Goal: Task Accomplishment & Management: Manage account settings

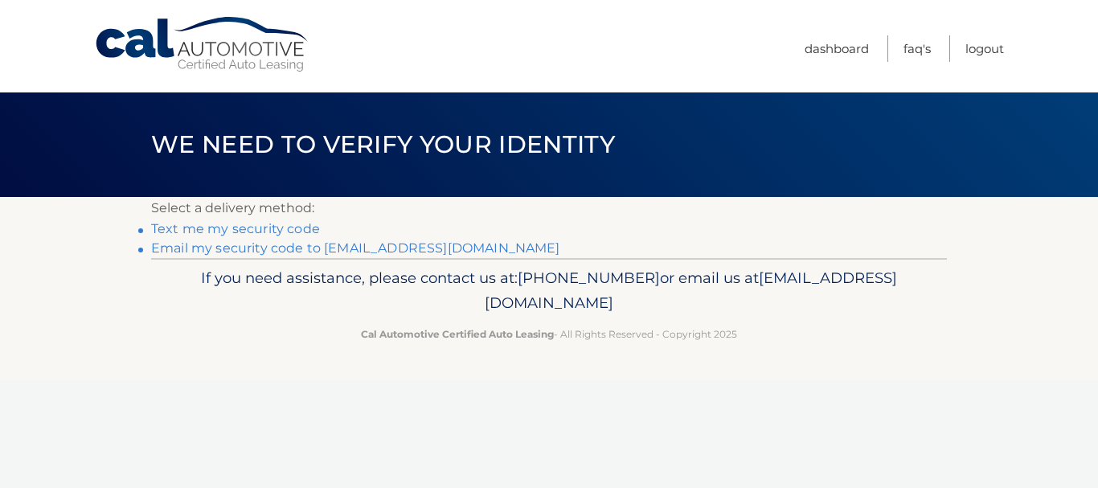
click at [261, 226] on link "Text me my security code" at bounding box center [235, 228] width 169 height 15
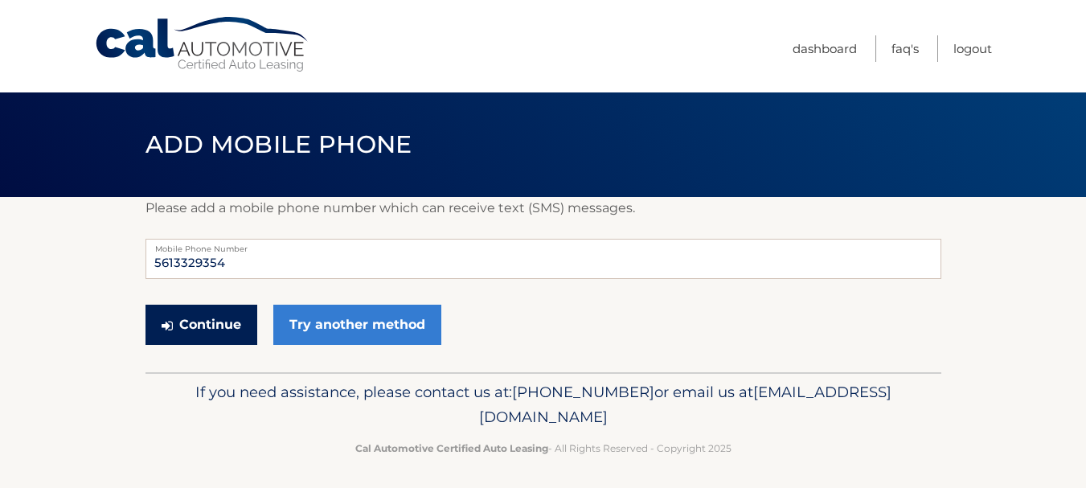
click at [223, 327] on button "Continue" at bounding box center [202, 325] width 112 height 40
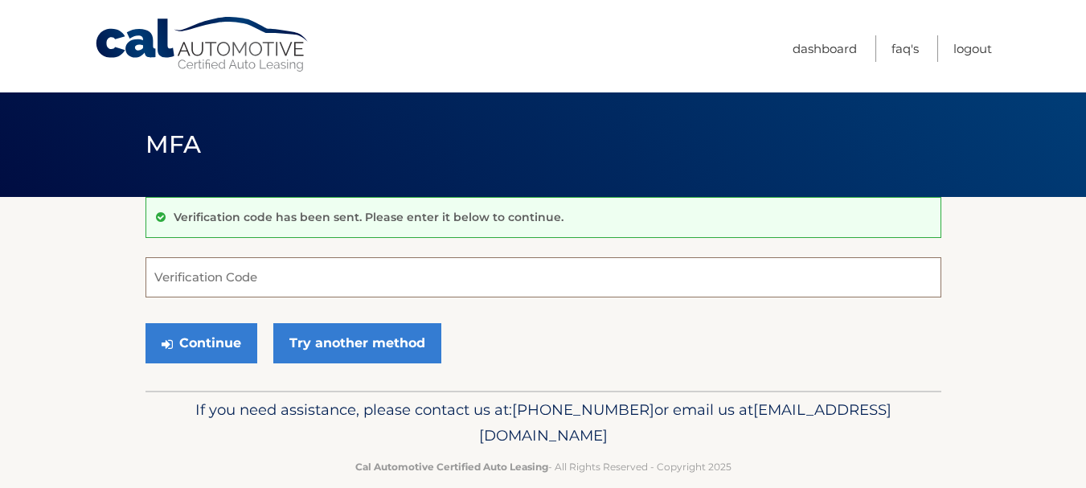
click at [252, 285] on input "Verification Code" at bounding box center [544, 277] width 796 height 40
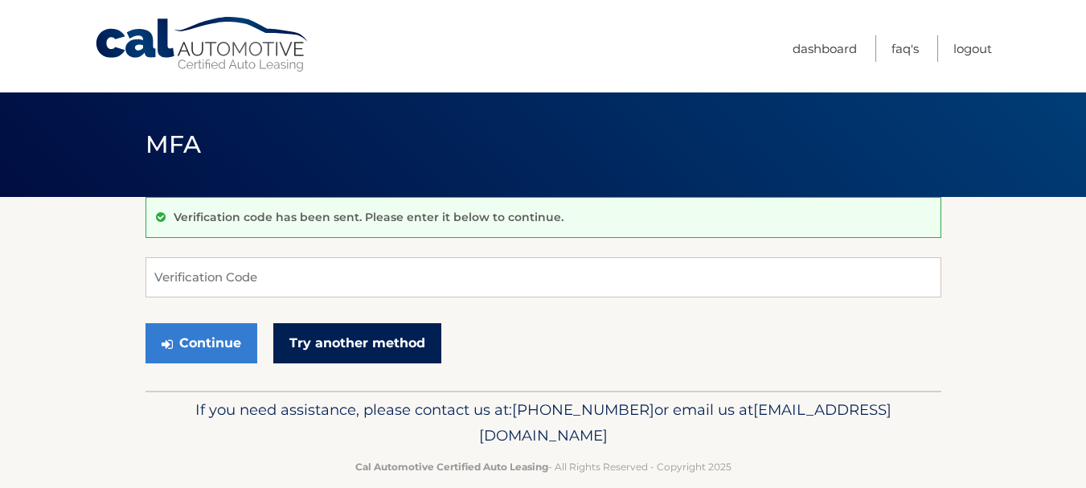
click at [339, 347] on link "Try another method" at bounding box center [357, 343] width 168 height 40
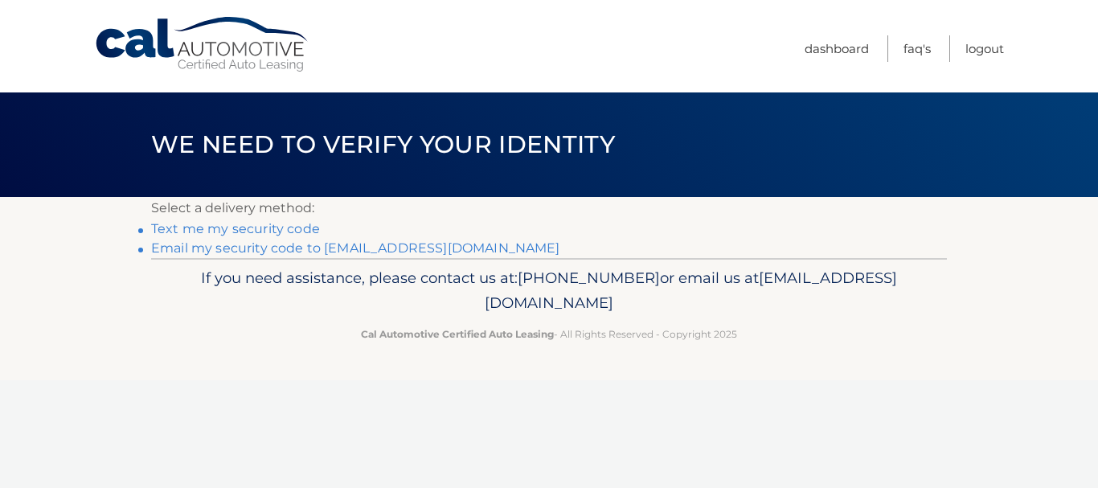
click at [269, 244] on link "Email my security code to c*****@health.fau.edu" at bounding box center [355, 247] width 409 height 15
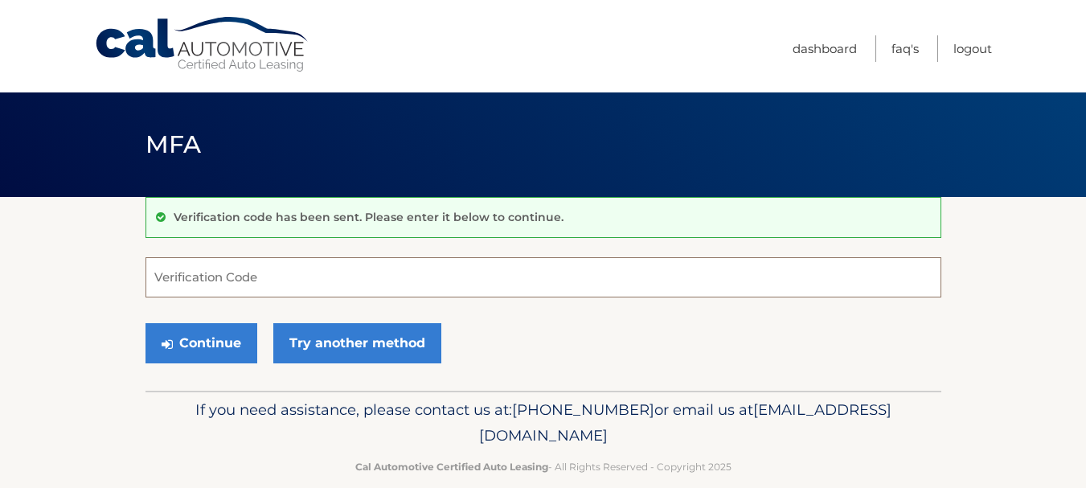
click at [486, 277] on input "Verification Code" at bounding box center [544, 277] width 796 height 40
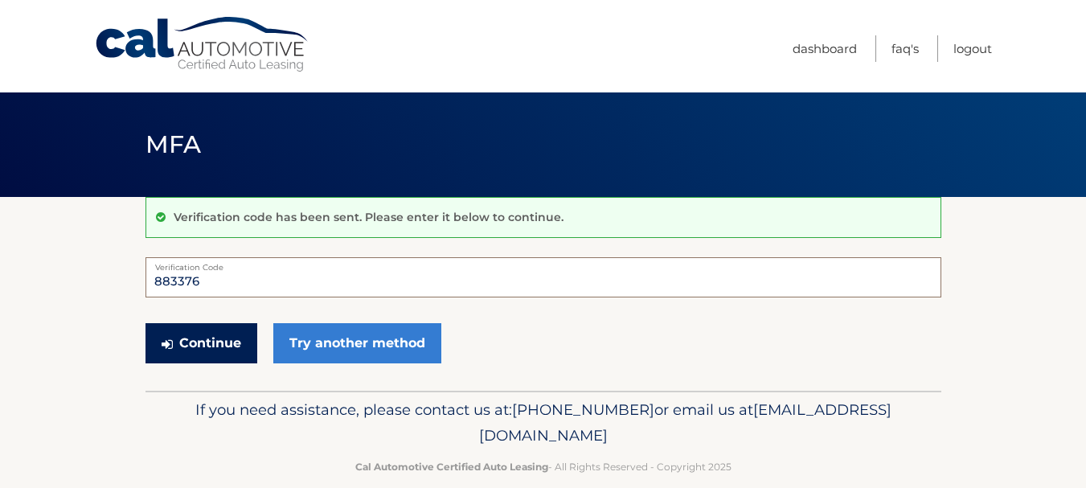
type input "883376"
click at [175, 352] on button "Continue" at bounding box center [202, 343] width 112 height 40
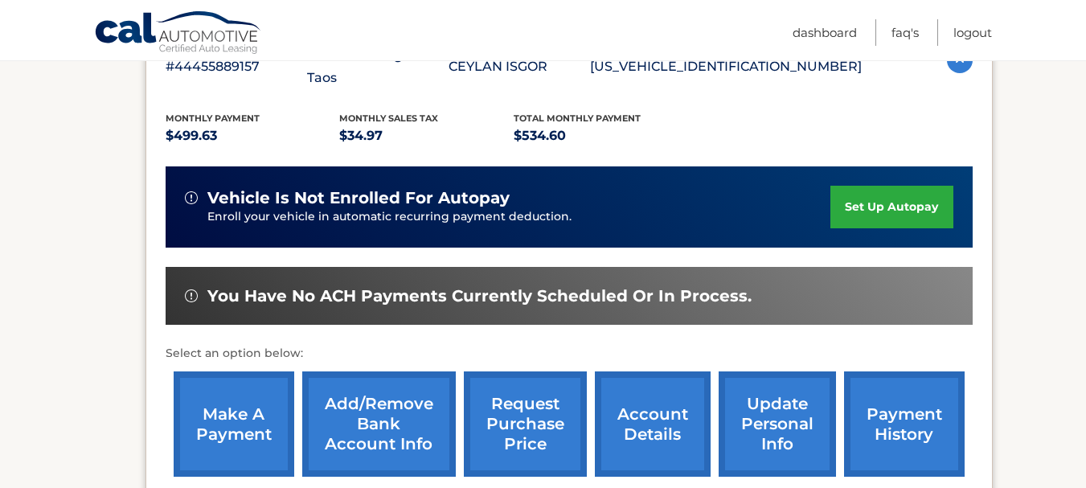
scroll to position [241, 0]
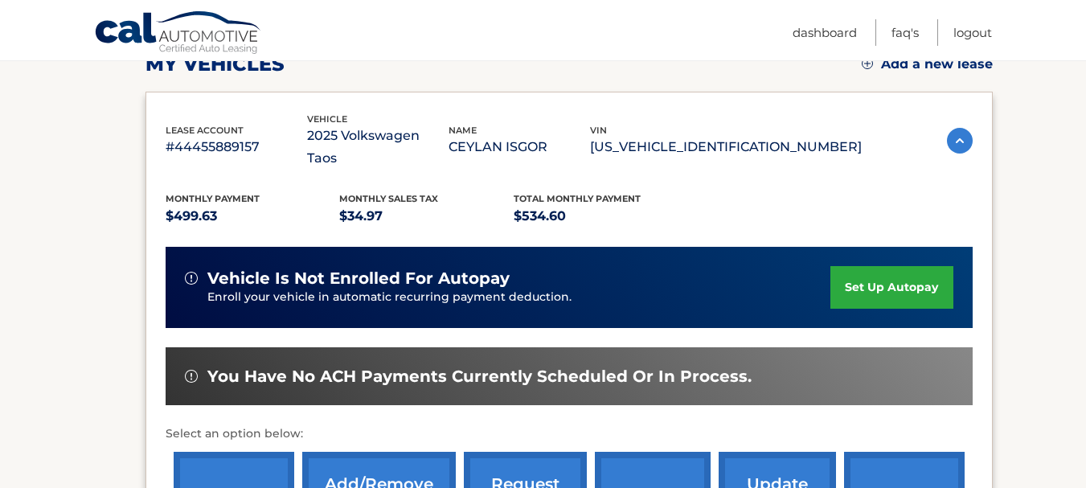
click at [872, 266] on link "set up autopay" at bounding box center [891, 287] width 122 height 43
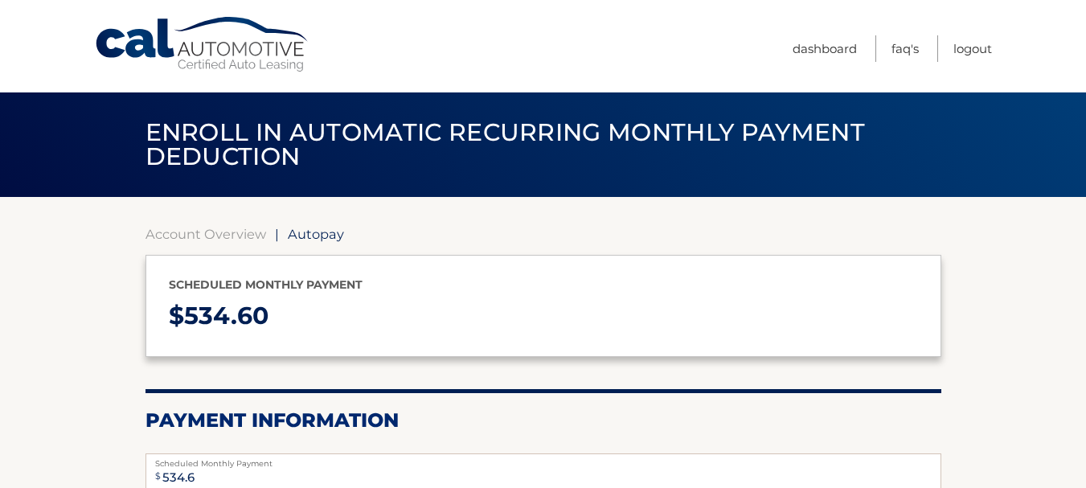
select select "NTU5NWNhOGItYmZlMC00MmNlLTk0OGItZTBmMTY4Yjc3MzE3"
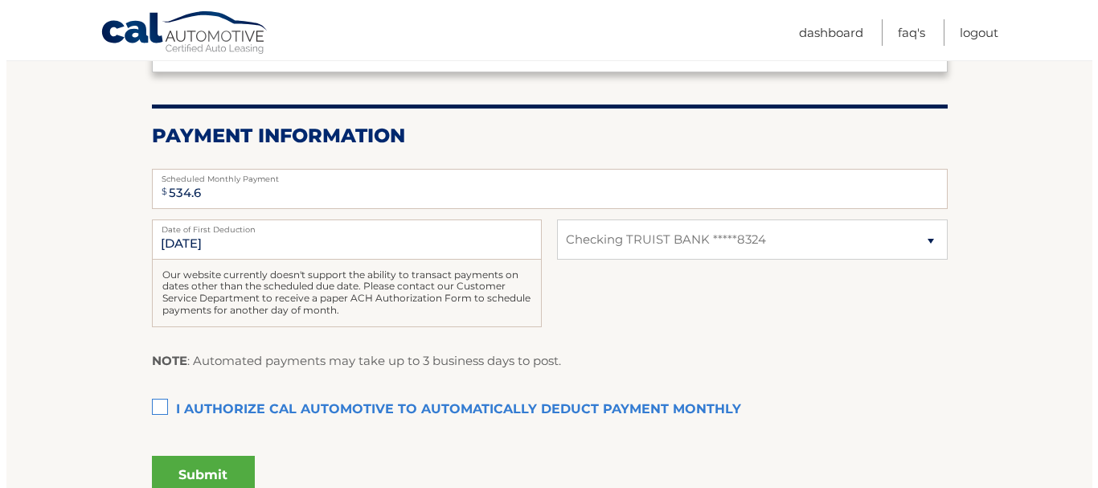
scroll to position [322, 0]
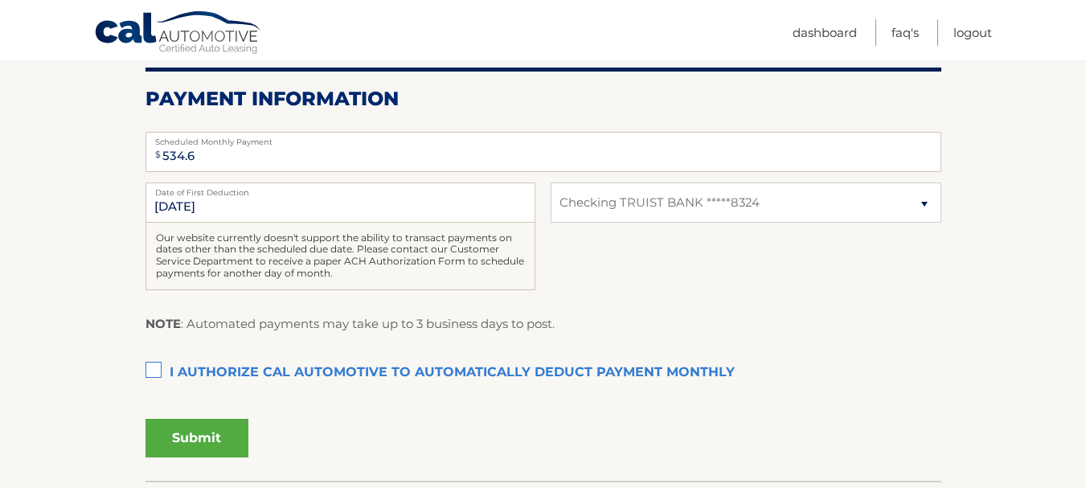
click at [157, 369] on label "I authorize cal automotive to automatically deduct payment monthly This checkbo…" at bounding box center [544, 373] width 796 height 32
click at [0, 0] on input "I authorize cal automotive to automatically deduct payment monthly This checkbo…" at bounding box center [0, 0] width 0 height 0
click at [211, 438] on button "Submit" at bounding box center [197, 438] width 103 height 39
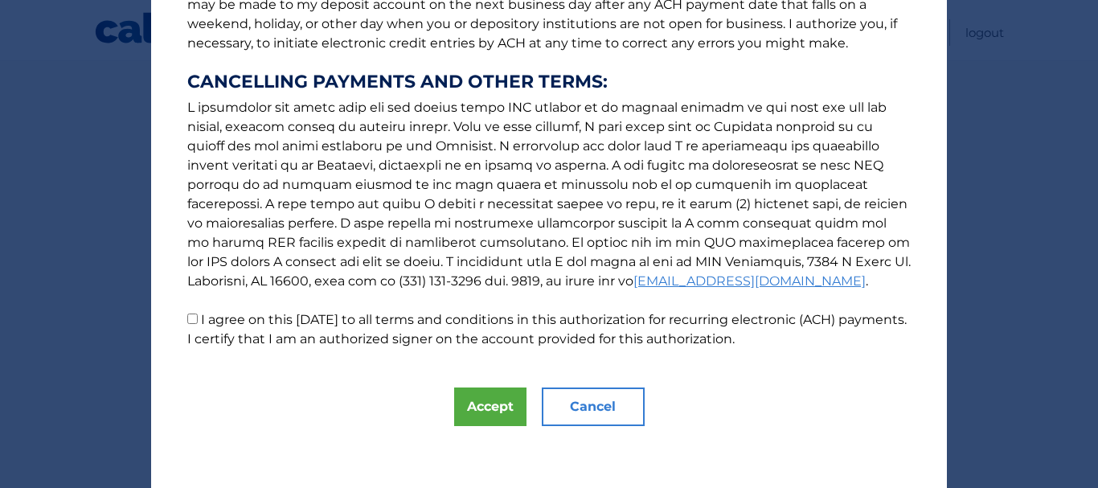
scroll to position [272, 0]
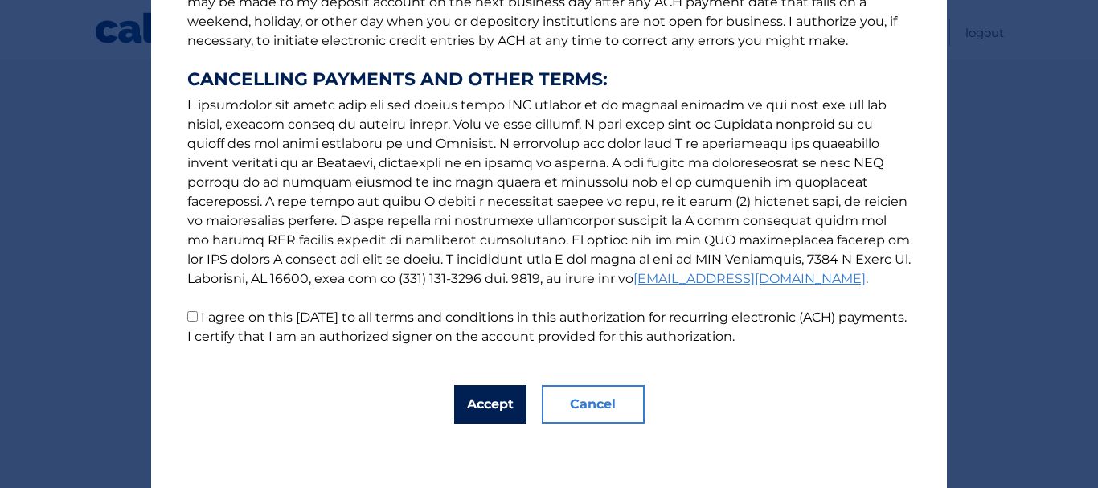
click at [468, 399] on button "Accept" at bounding box center [490, 404] width 72 height 39
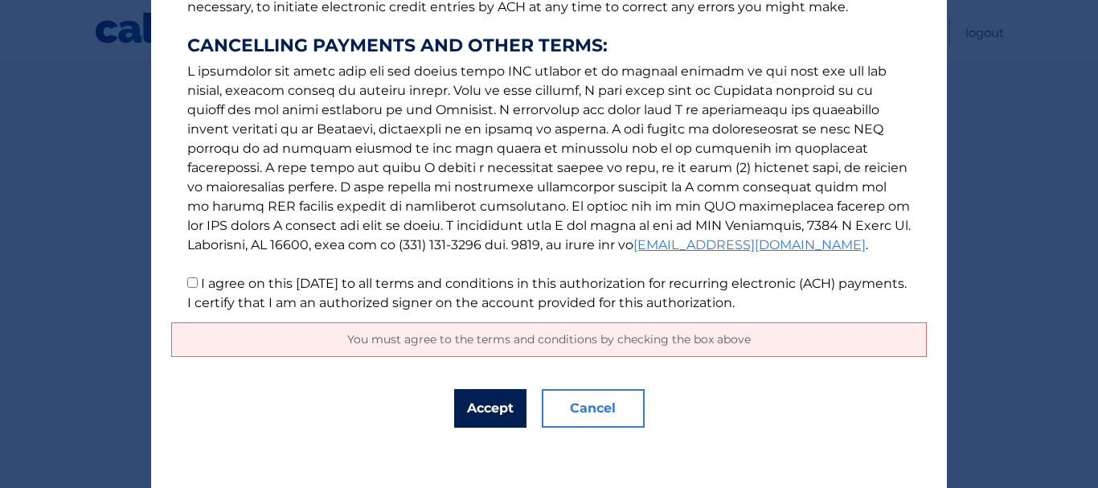
scroll to position [309, 0]
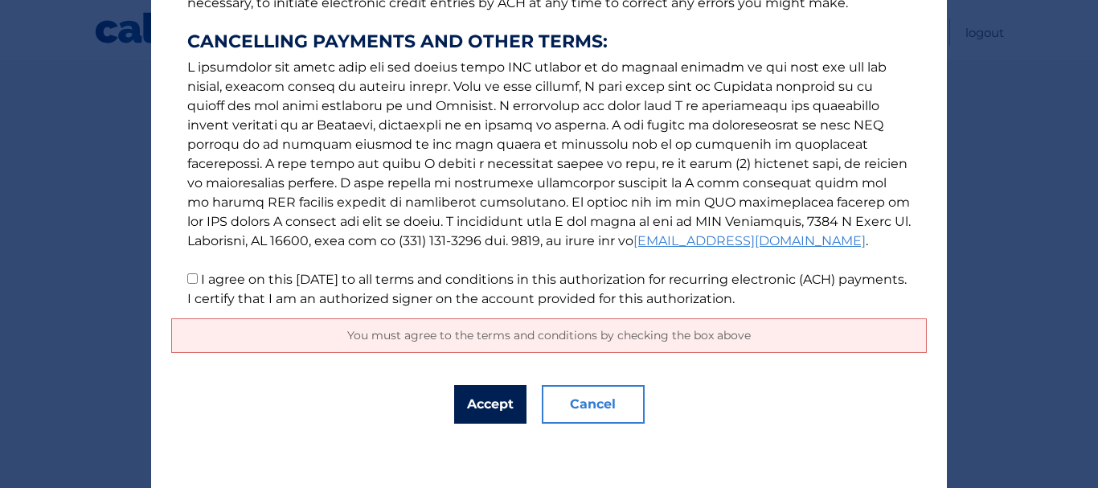
click at [481, 416] on button "Accept" at bounding box center [490, 404] width 72 height 39
click at [530, 342] on span "You must agree to the terms and conditions by checking the box above" at bounding box center [549, 335] width 404 height 14
click at [501, 415] on button "Accept" at bounding box center [490, 404] width 72 height 39
click at [453, 338] on span "You must agree to the terms and conditions by checking the box above" at bounding box center [549, 335] width 404 height 14
click at [188, 280] on input "I agree on this [DATE] to all terms and conditions in this authorization for re…" at bounding box center [192, 278] width 10 height 10
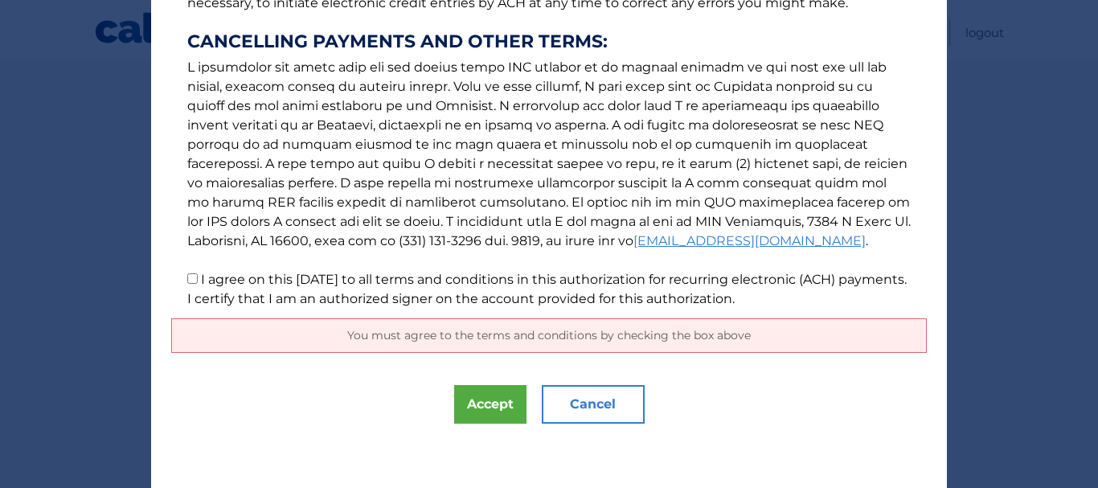
checkbox input "true"
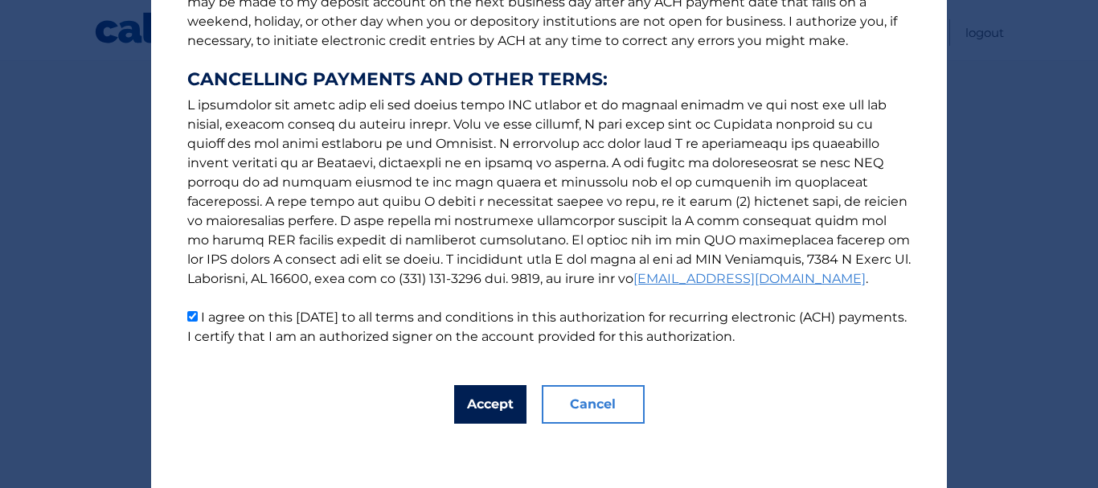
click at [467, 407] on button "Accept" at bounding box center [490, 404] width 72 height 39
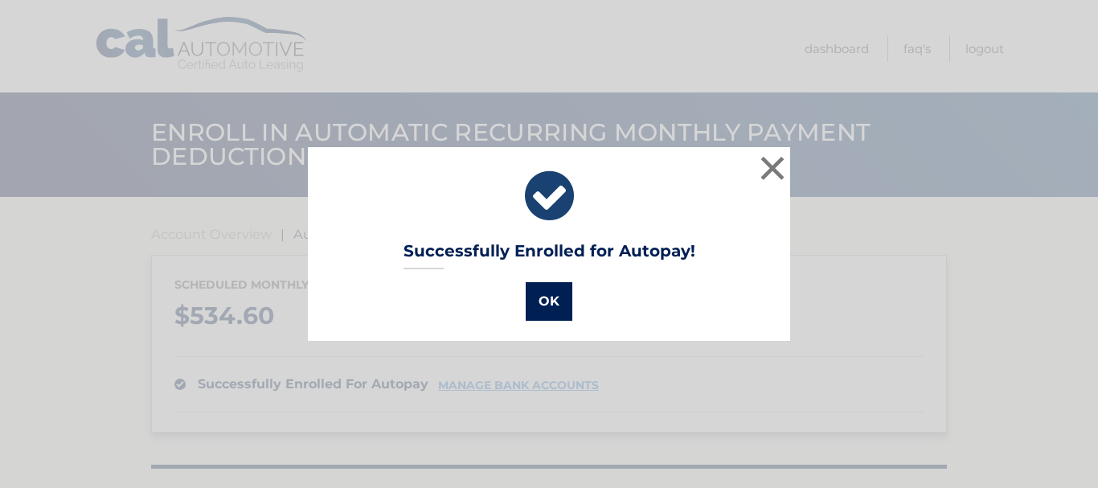
click at [543, 298] on button "OK" at bounding box center [549, 301] width 47 height 39
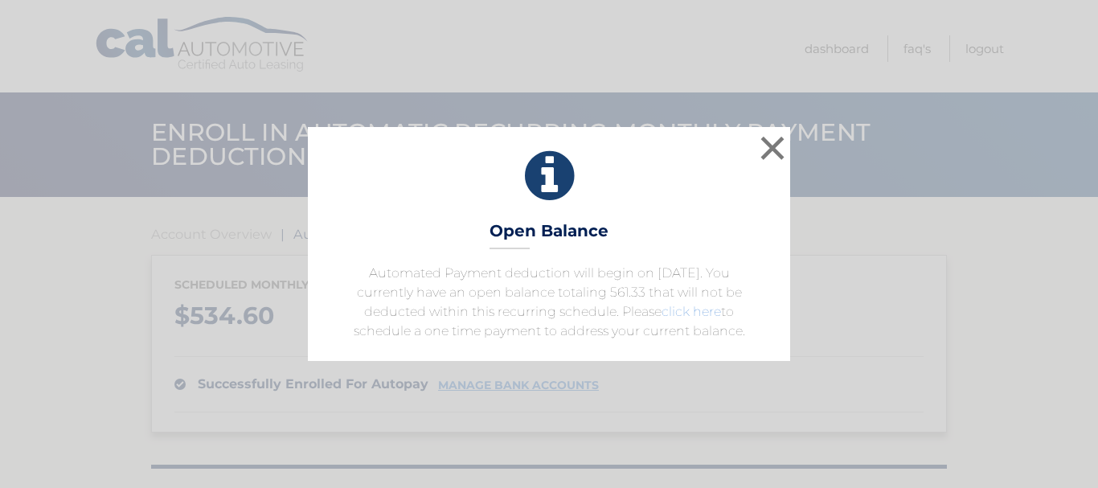
click at [693, 309] on link "click here" at bounding box center [691, 311] width 59 height 15
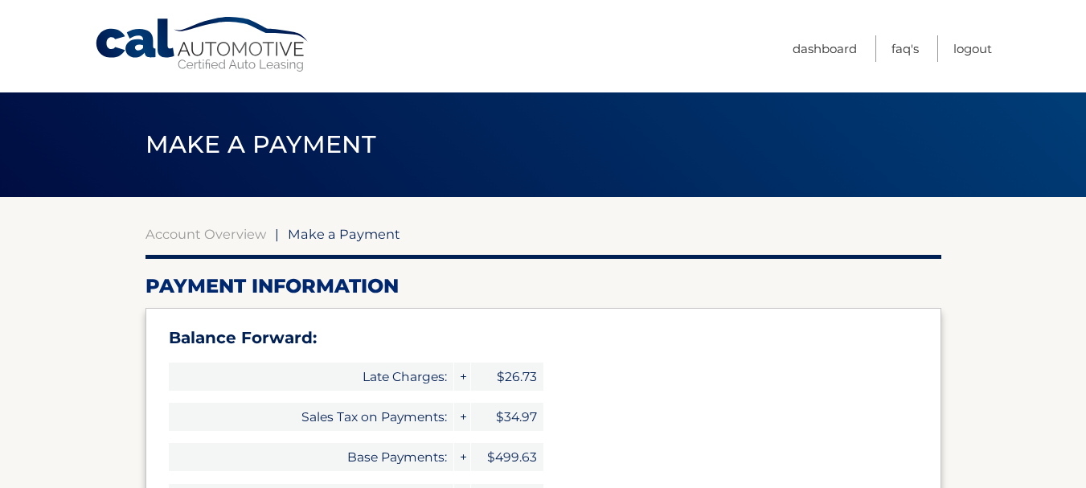
type input "1095.93"
select select "NTU5NWNhOGItYmZlMC00MmNlLTk0OGItZTBmMTY4Yjc3MzE3"
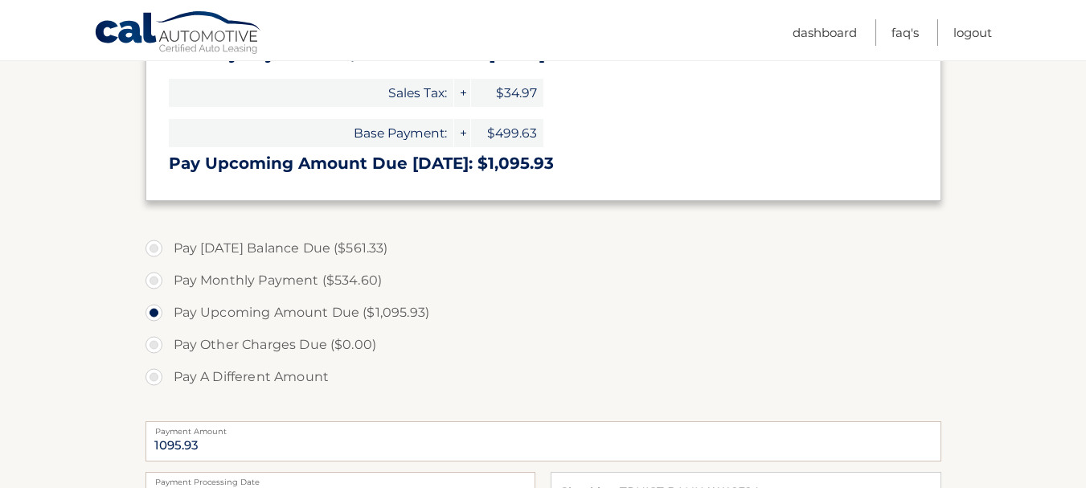
scroll to position [482, 0]
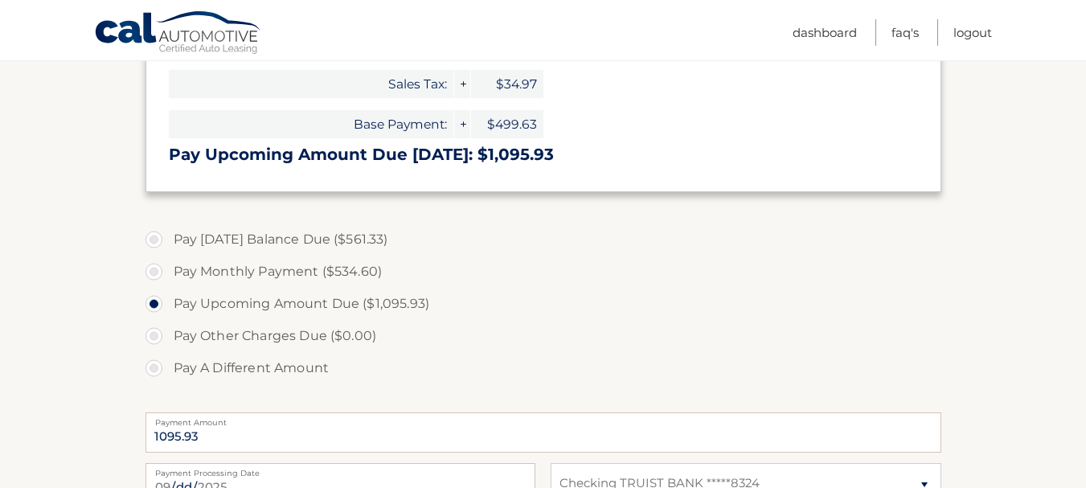
click at [158, 241] on label "Pay Today's Balance Due ($561.33)" at bounding box center [544, 239] width 796 height 32
click at [158, 241] on input "Pay Today's Balance Due ($561.33)" at bounding box center [160, 236] width 16 height 26
radio input "true"
type input "561.33"
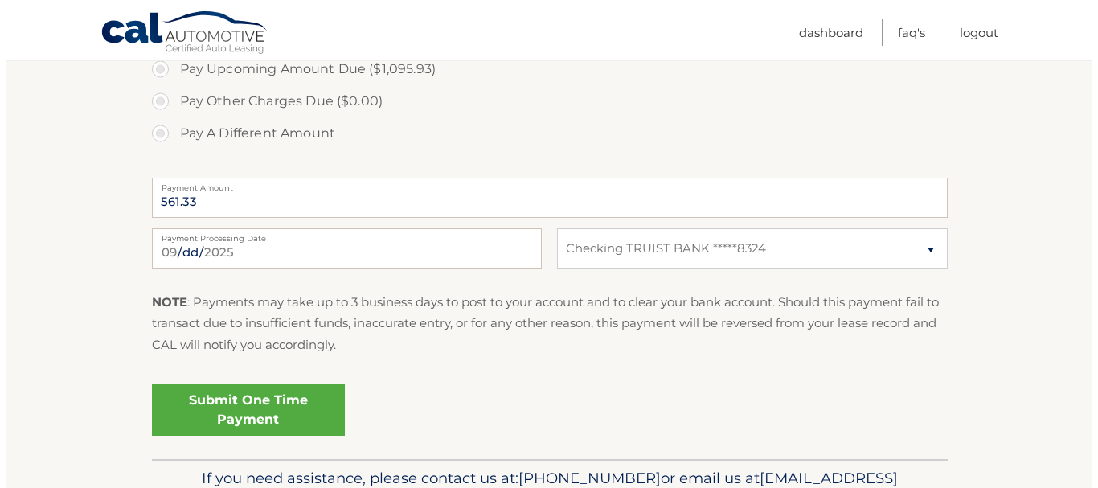
scroll to position [723, 0]
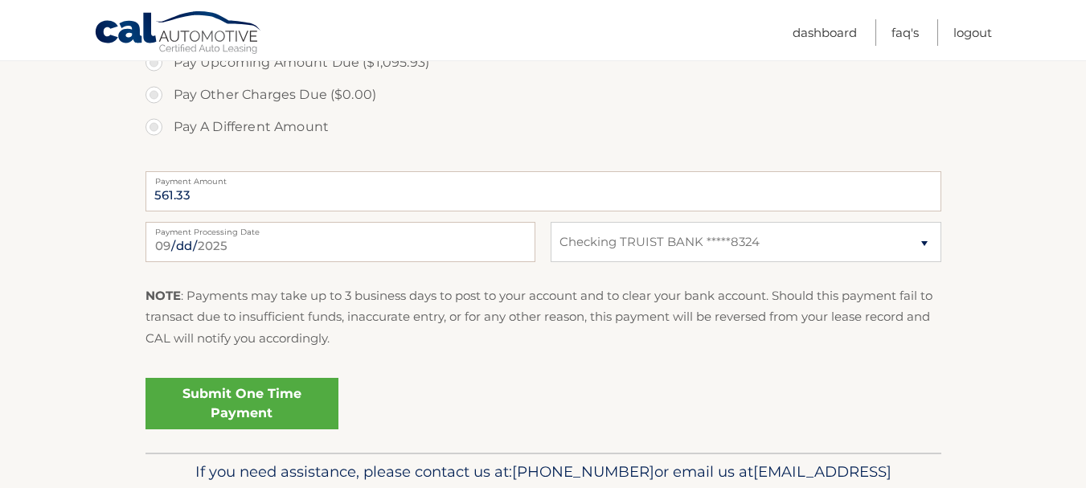
click at [275, 397] on link "Submit One Time Payment" at bounding box center [242, 403] width 193 height 51
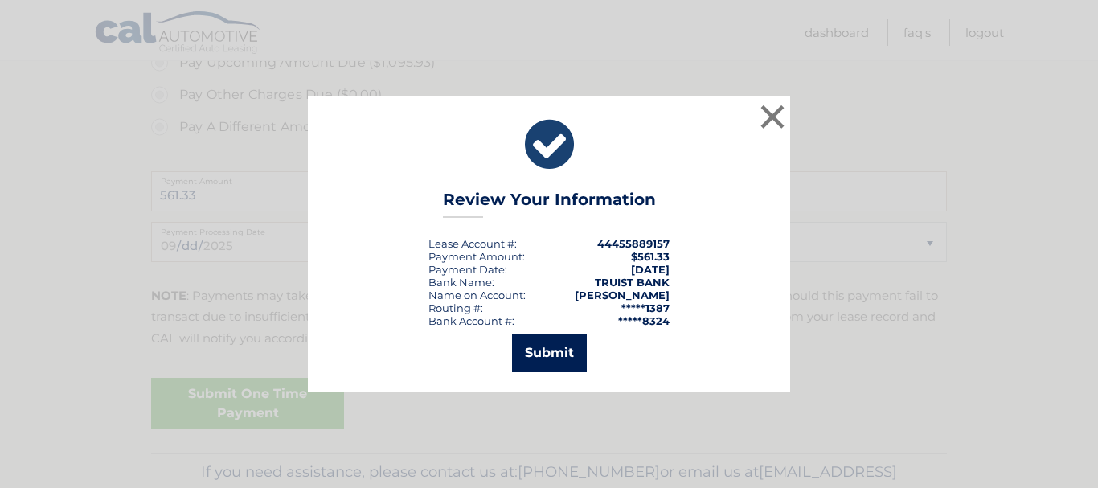
click at [546, 350] on button "Submit" at bounding box center [549, 353] width 75 height 39
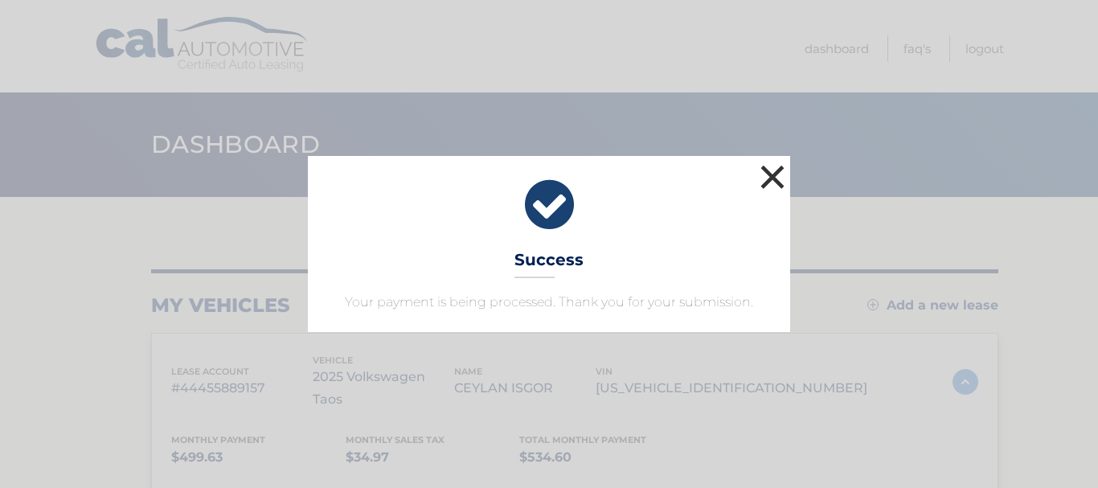
click at [767, 183] on button "×" at bounding box center [772, 177] width 32 height 32
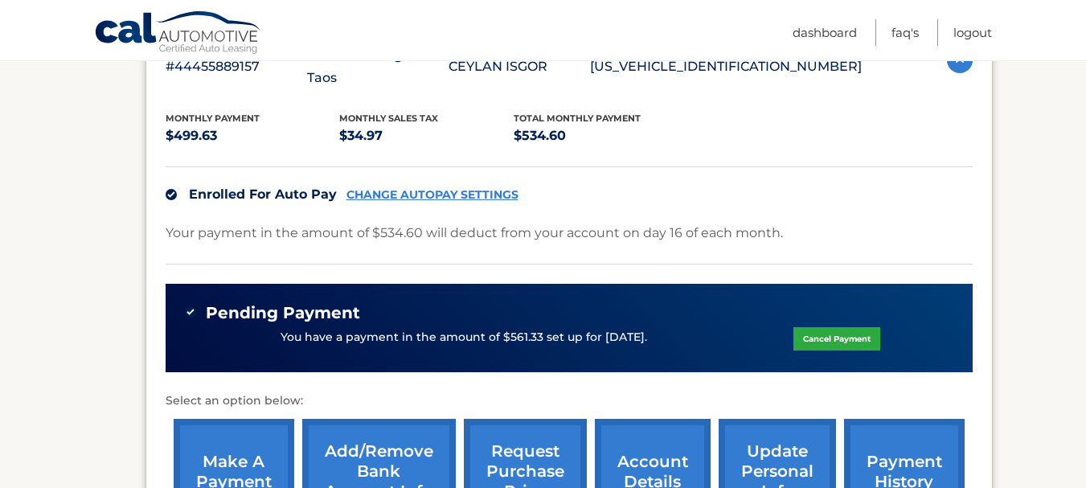
scroll to position [241, 0]
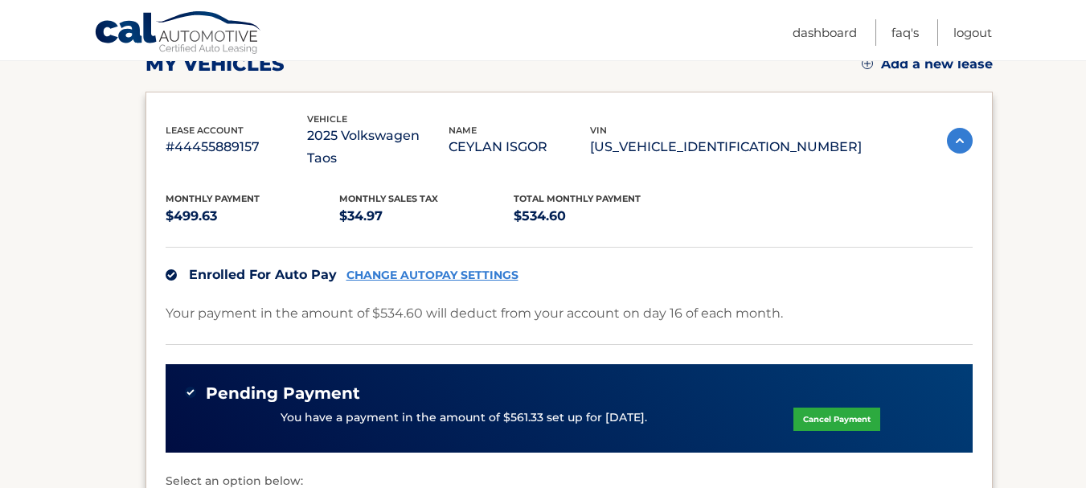
click at [490, 268] on link "CHANGE AUTOPAY SETTINGS" at bounding box center [432, 275] width 172 height 14
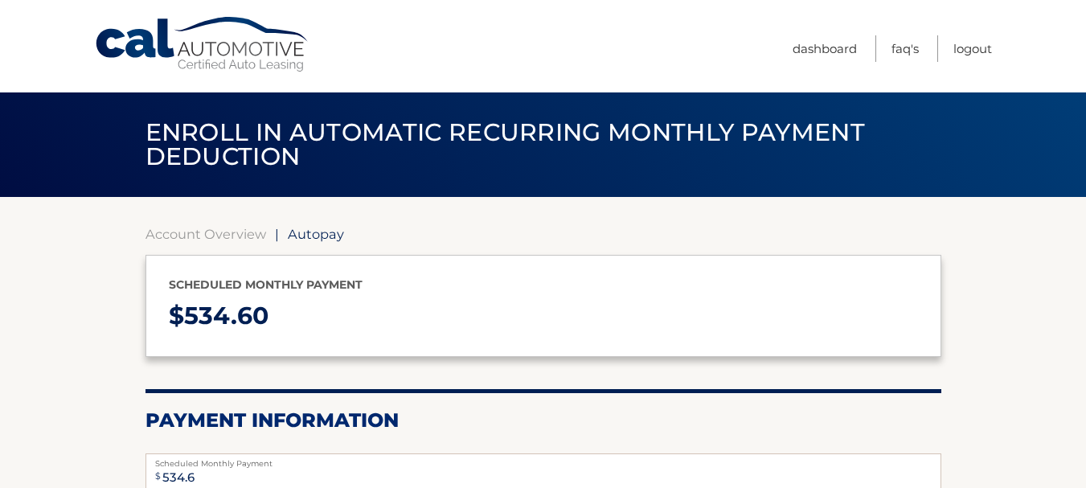
select select "NTU5NWNhOGItYmZlMC00MmNlLTk0OGItZTBmMTY4Yjc3MzE3"
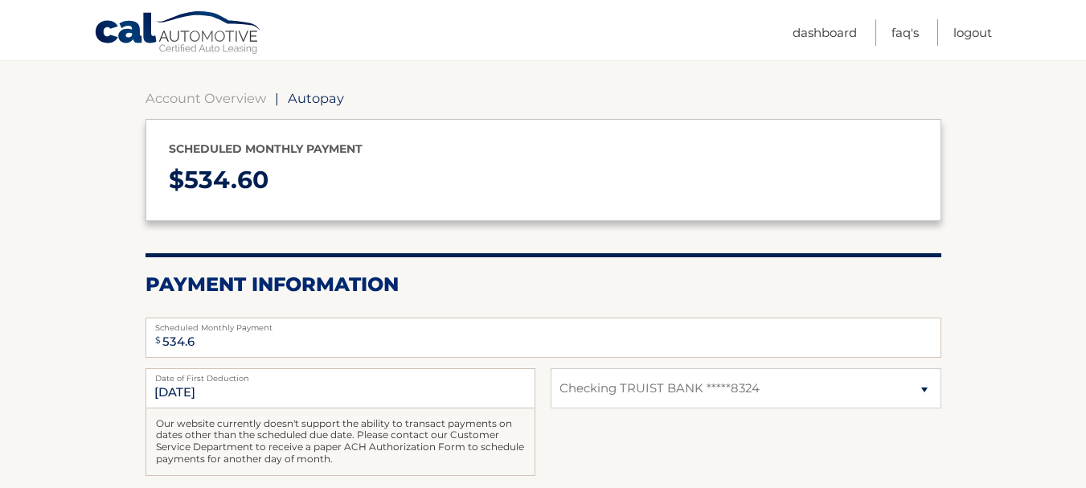
scroll to position [241, 0]
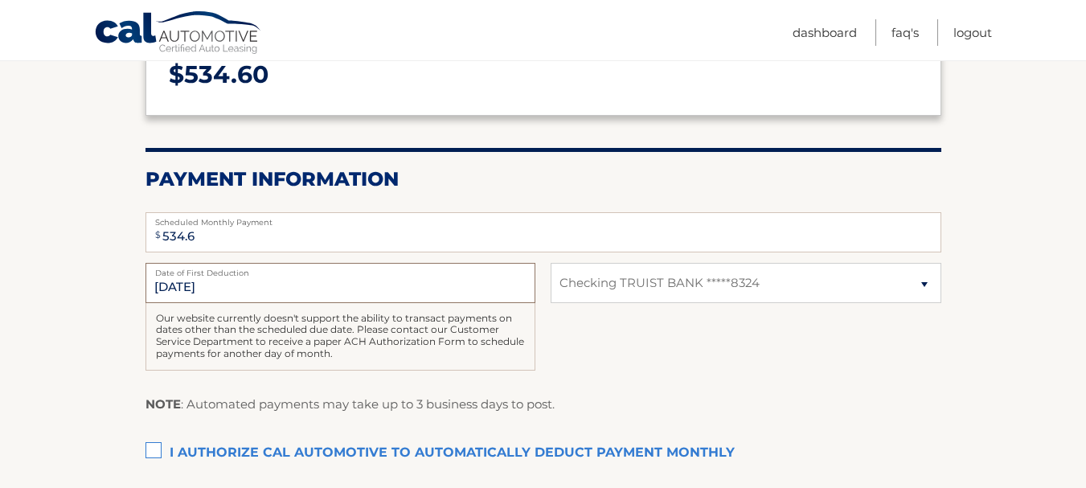
click at [174, 281] on input "[DATE]" at bounding box center [341, 283] width 390 height 40
click at [173, 285] on input "[DATE]" at bounding box center [341, 283] width 390 height 40
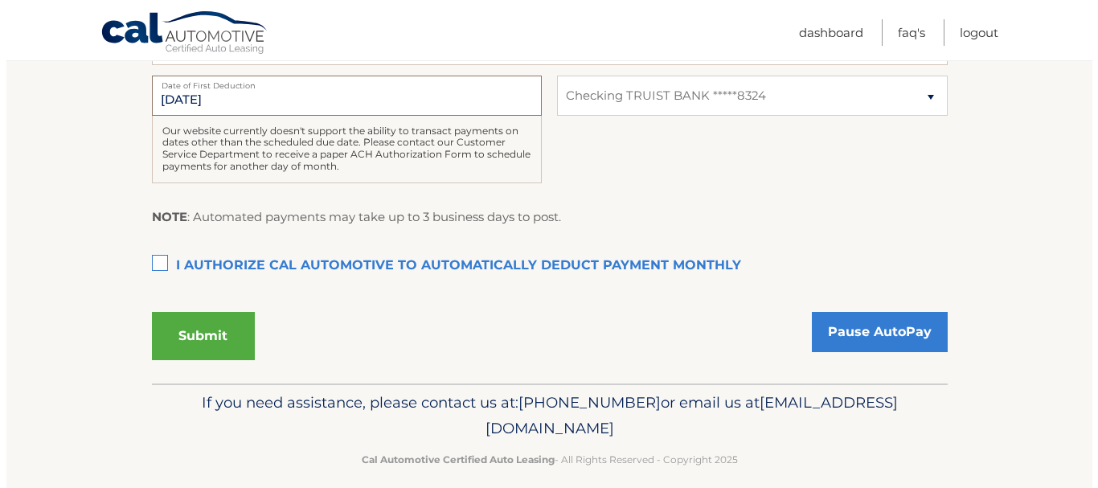
scroll to position [445, 0]
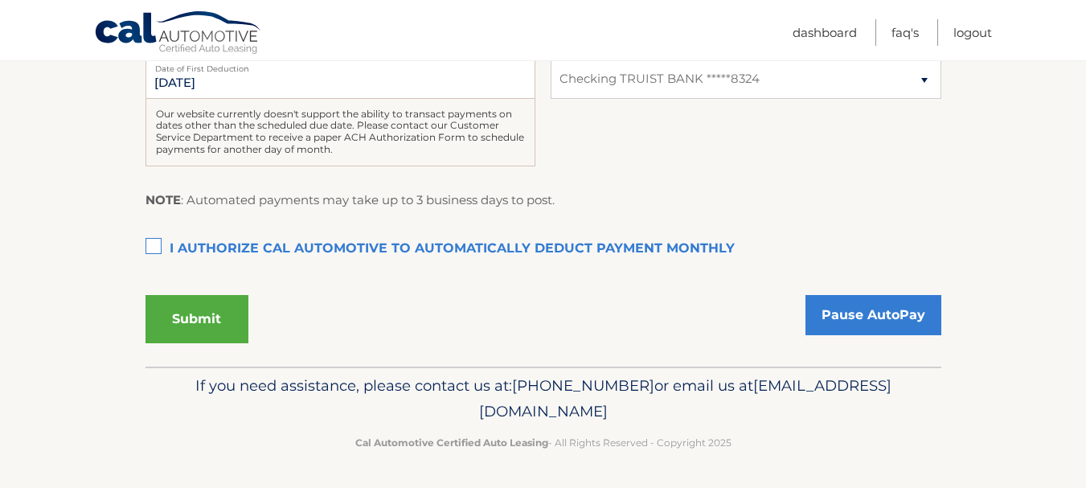
click at [162, 248] on label "I authorize cal automotive to automatically deduct payment monthly This checkbo…" at bounding box center [544, 249] width 796 height 32
click at [0, 0] on input "I authorize cal automotive to automatically deduct payment monthly This checkbo…" at bounding box center [0, 0] width 0 height 0
click at [213, 324] on button "Submit" at bounding box center [197, 319] width 103 height 48
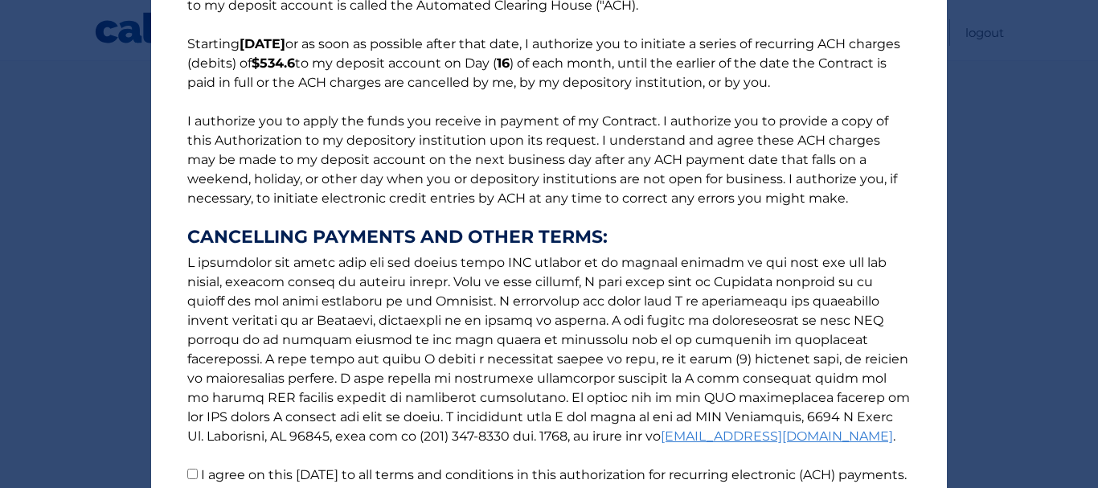
scroll to position [272, 0]
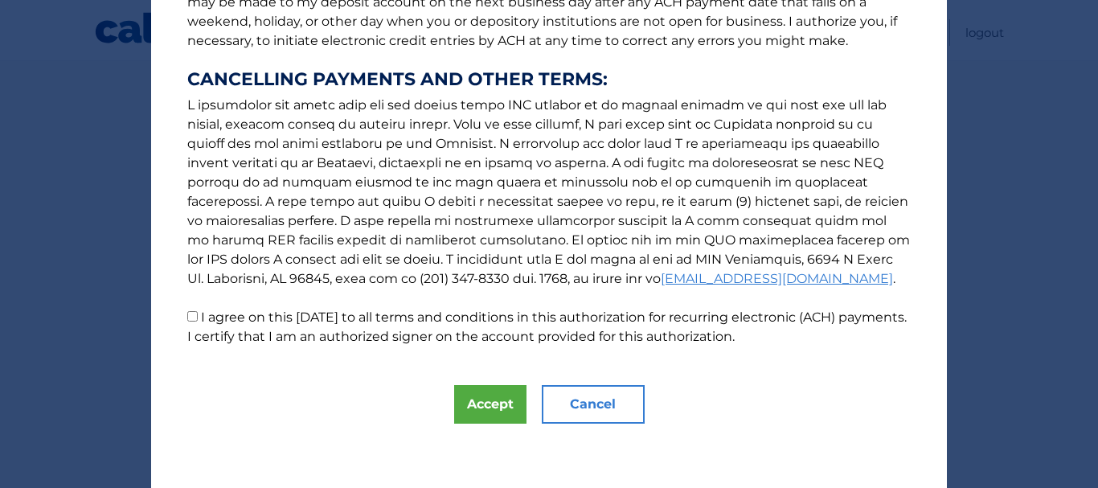
click at [191, 314] on input "I agree on this [DATE] to all terms and conditions in this authorization for re…" at bounding box center [192, 316] width 10 height 10
checkbox input "true"
click at [510, 400] on button "Accept" at bounding box center [490, 404] width 72 height 39
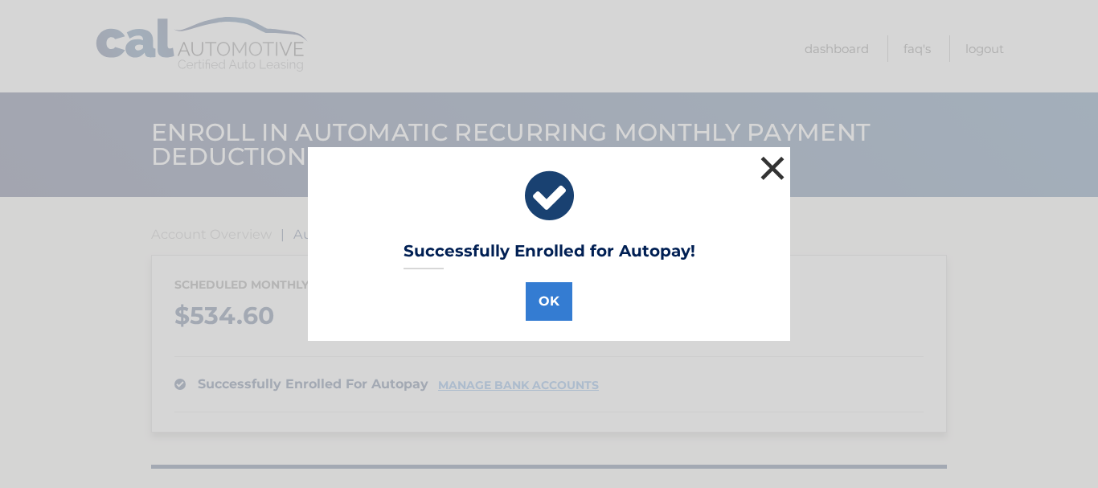
click at [773, 174] on button "×" at bounding box center [772, 168] width 32 height 32
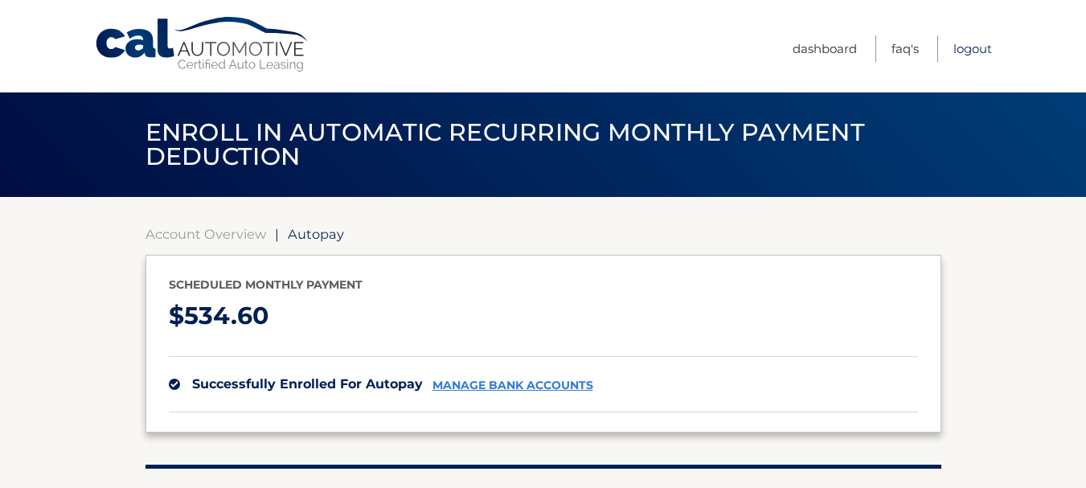
click at [969, 46] on link "Logout" at bounding box center [972, 48] width 39 height 27
